Goal: Task Accomplishment & Management: Use online tool/utility

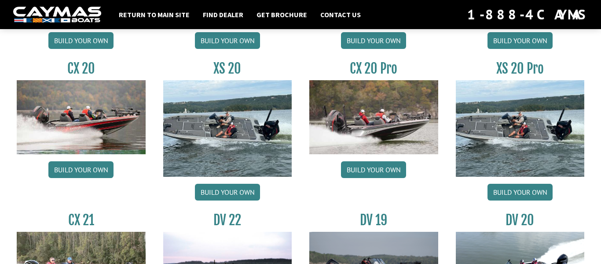
scroll to position [869, 0]
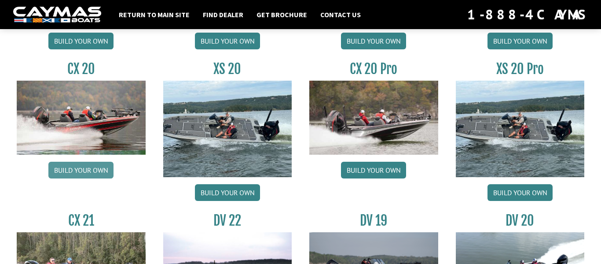
click at [95, 172] on link "Build your own" at bounding box center [80, 169] width 65 height 17
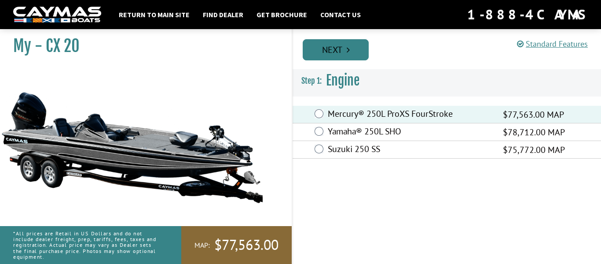
click at [334, 51] on link "Next" at bounding box center [336, 49] width 66 height 21
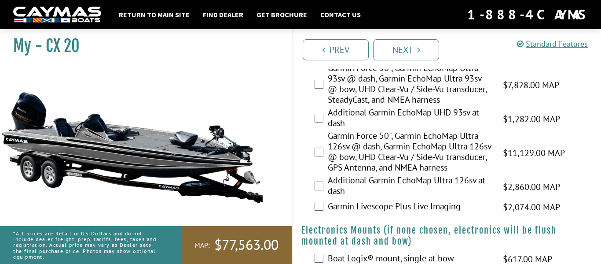
scroll to position [497, 0]
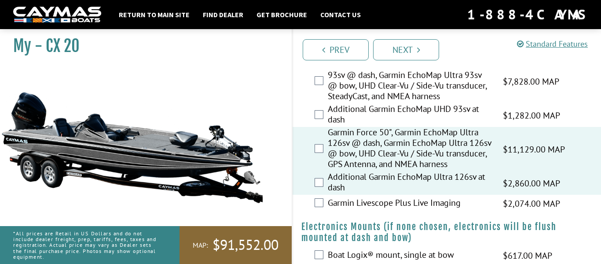
click at [318, 212] on div "Garmin Livescope Plus Live Imaging $2,074.00 MAP $2,448.00 MSRP" at bounding box center [447, 203] width 308 height 18
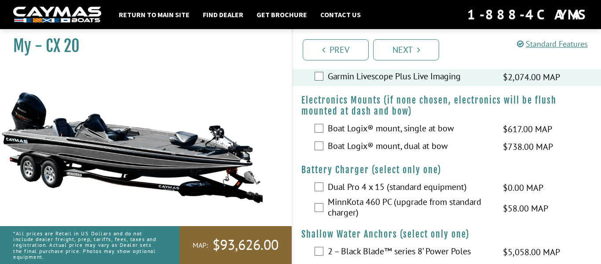
scroll to position [627, 0]
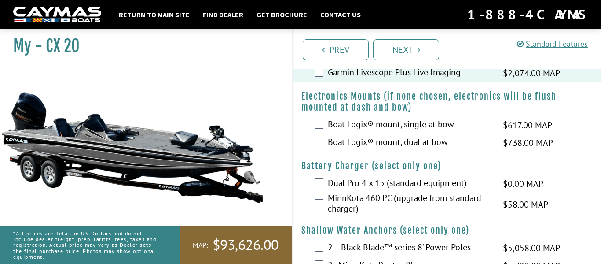
click at [325, 148] on div "Boat Logix® mount, dual at bow $738.00 MAP $872.00 MSRP" at bounding box center [447, 143] width 308 height 18
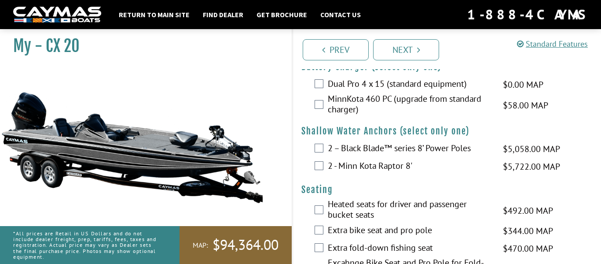
scroll to position [729, 0]
